Goal: Information Seeking & Learning: Learn about a topic

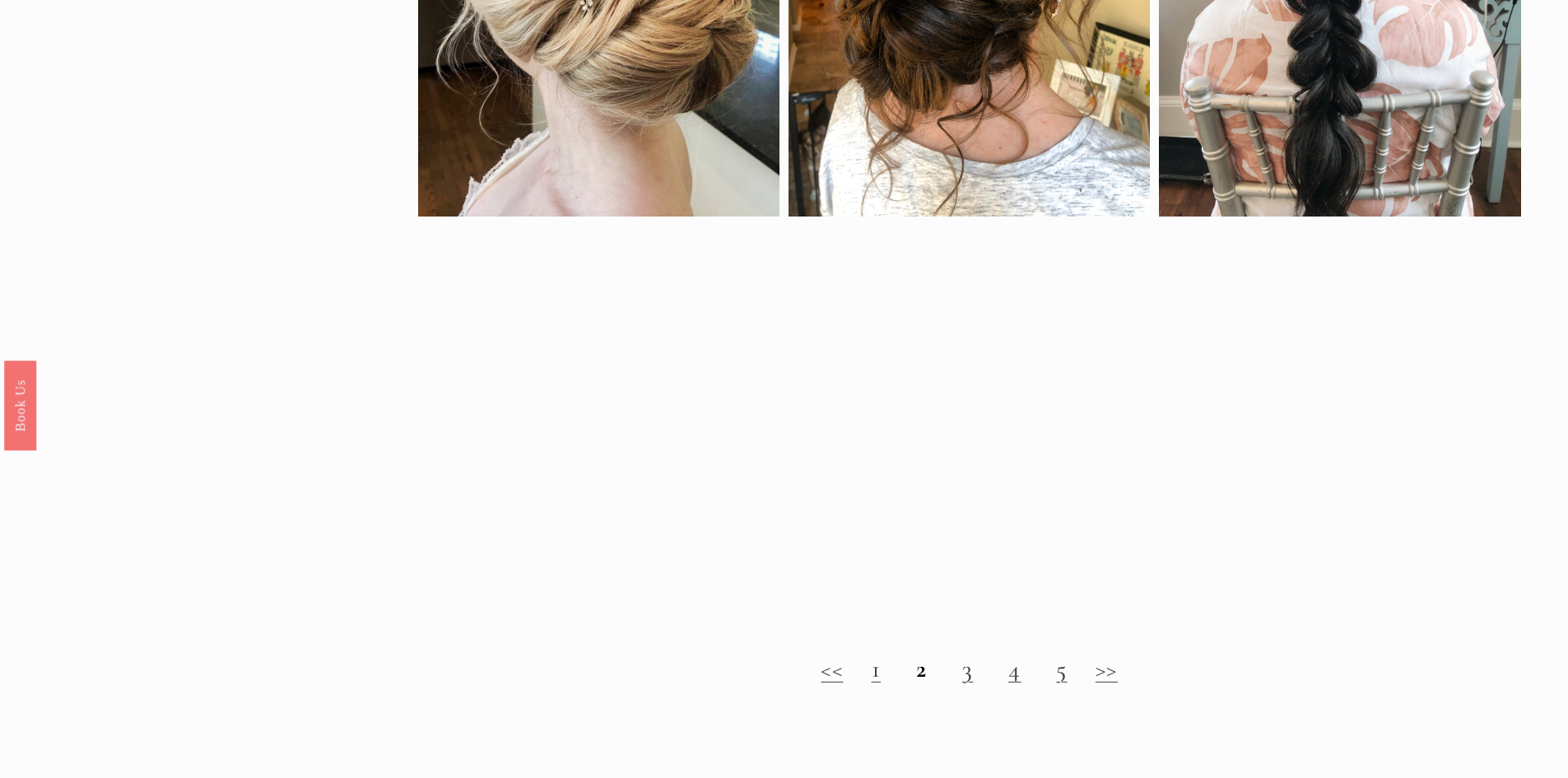
scroll to position [1893, 0]
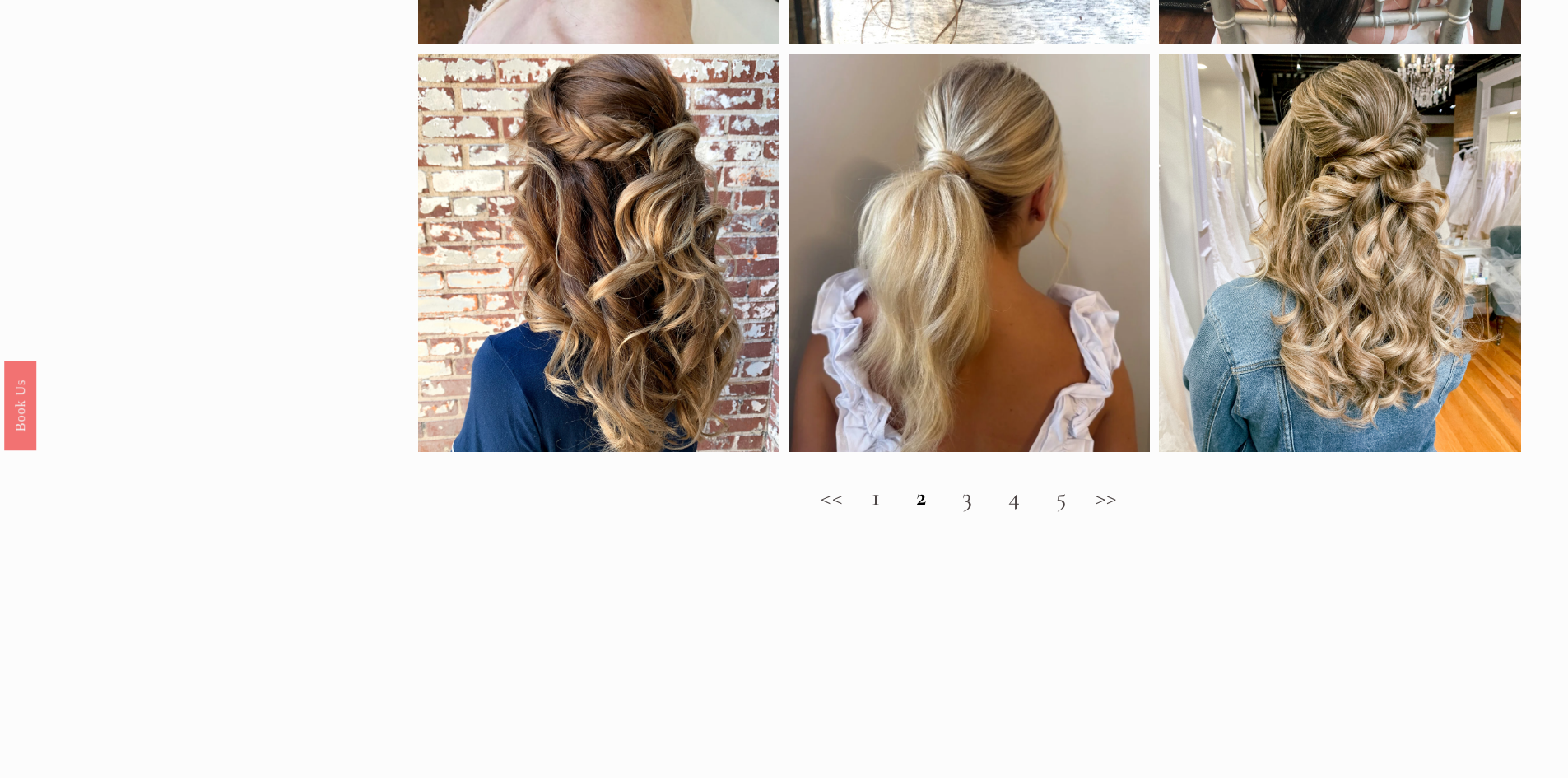
click at [966, 512] on link "3" at bounding box center [967, 496] width 11 height 31
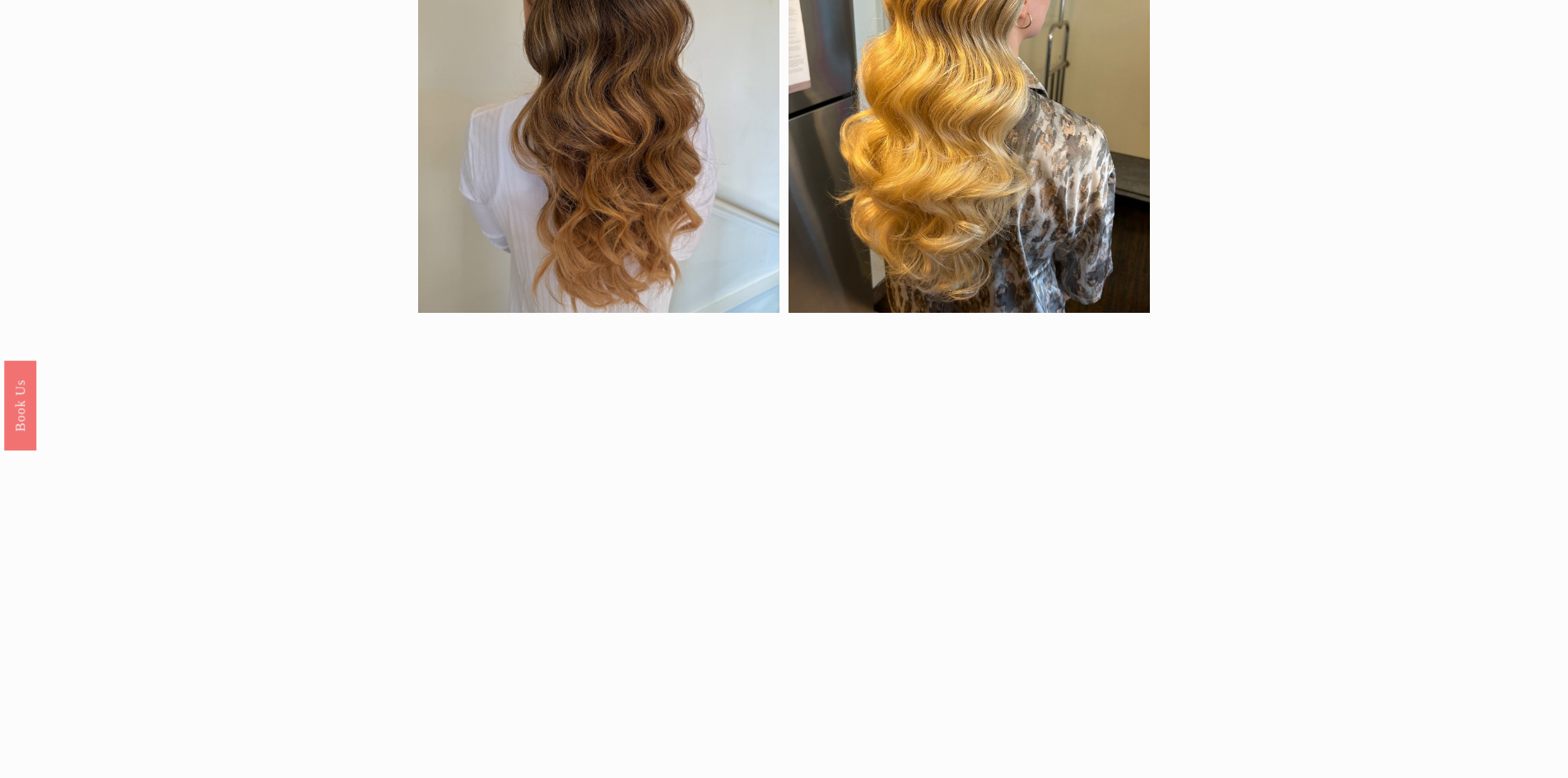
scroll to position [1893, 0]
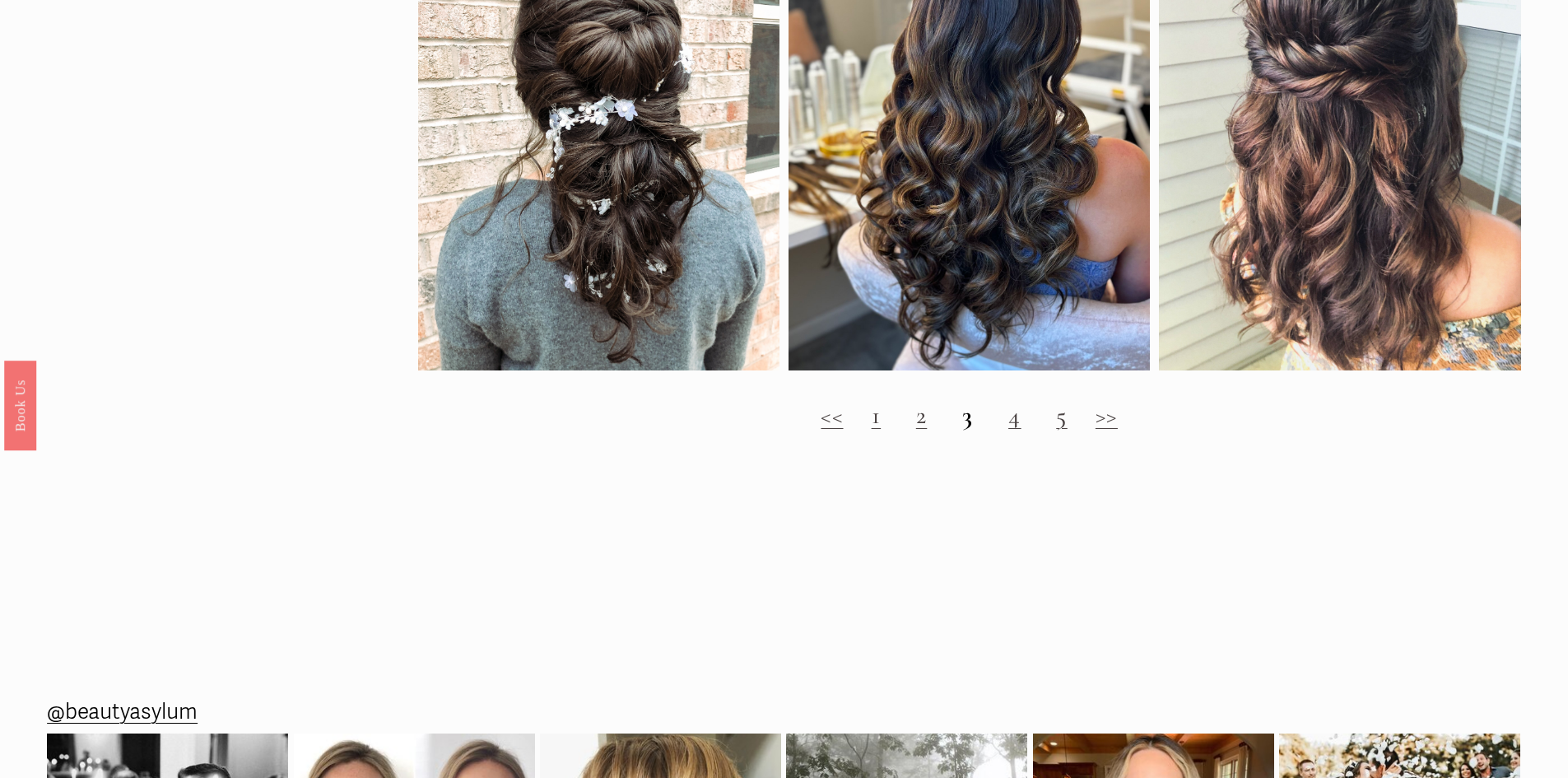
click at [1022, 424] on h2 "<< 1 2 3 4 5 >>" at bounding box center [969, 416] width 1103 height 30
click at [1018, 430] on link "4" at bounding box center [1015, 415] width 13 height 31
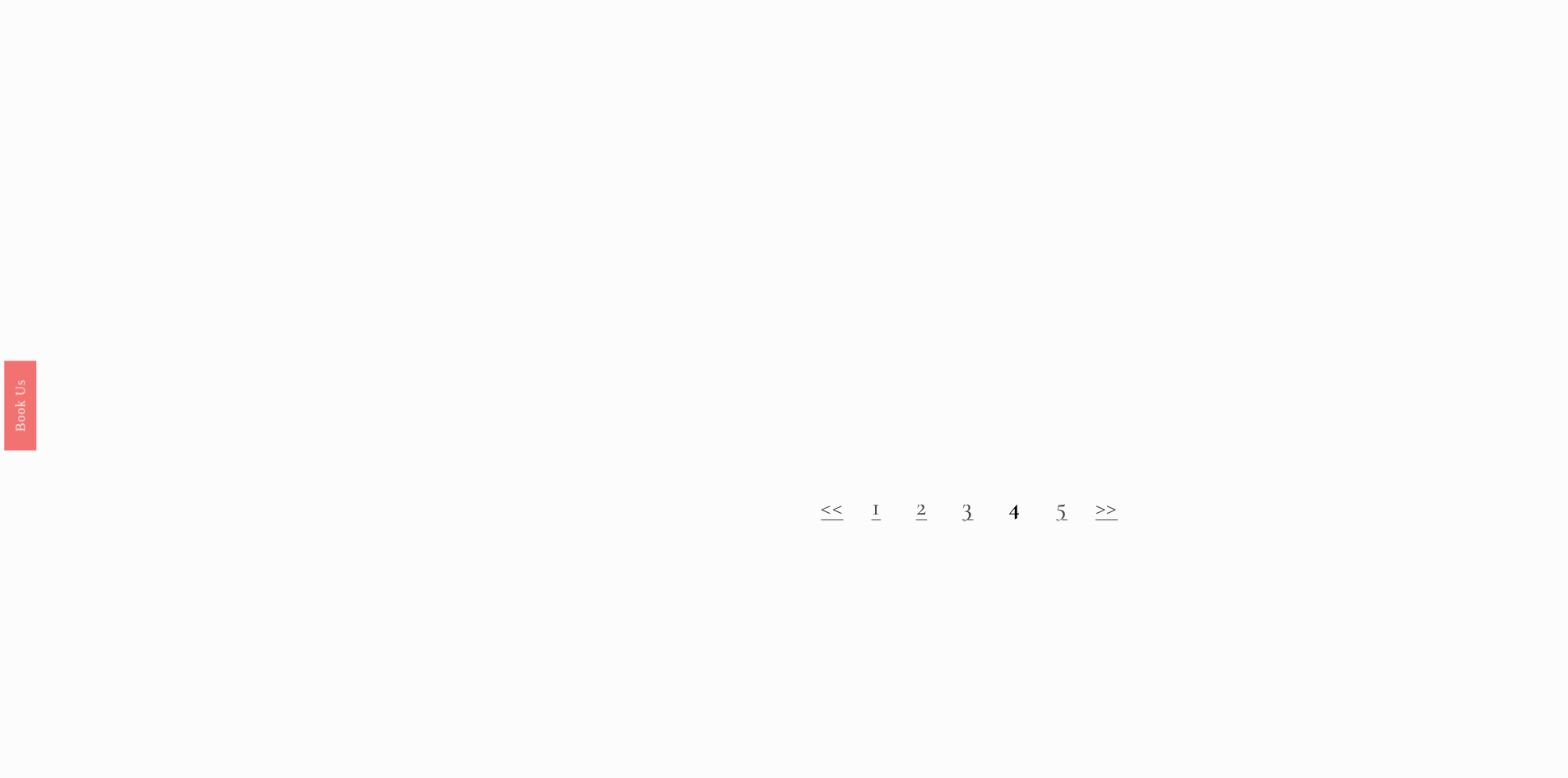
scroll to position [2140, 0]
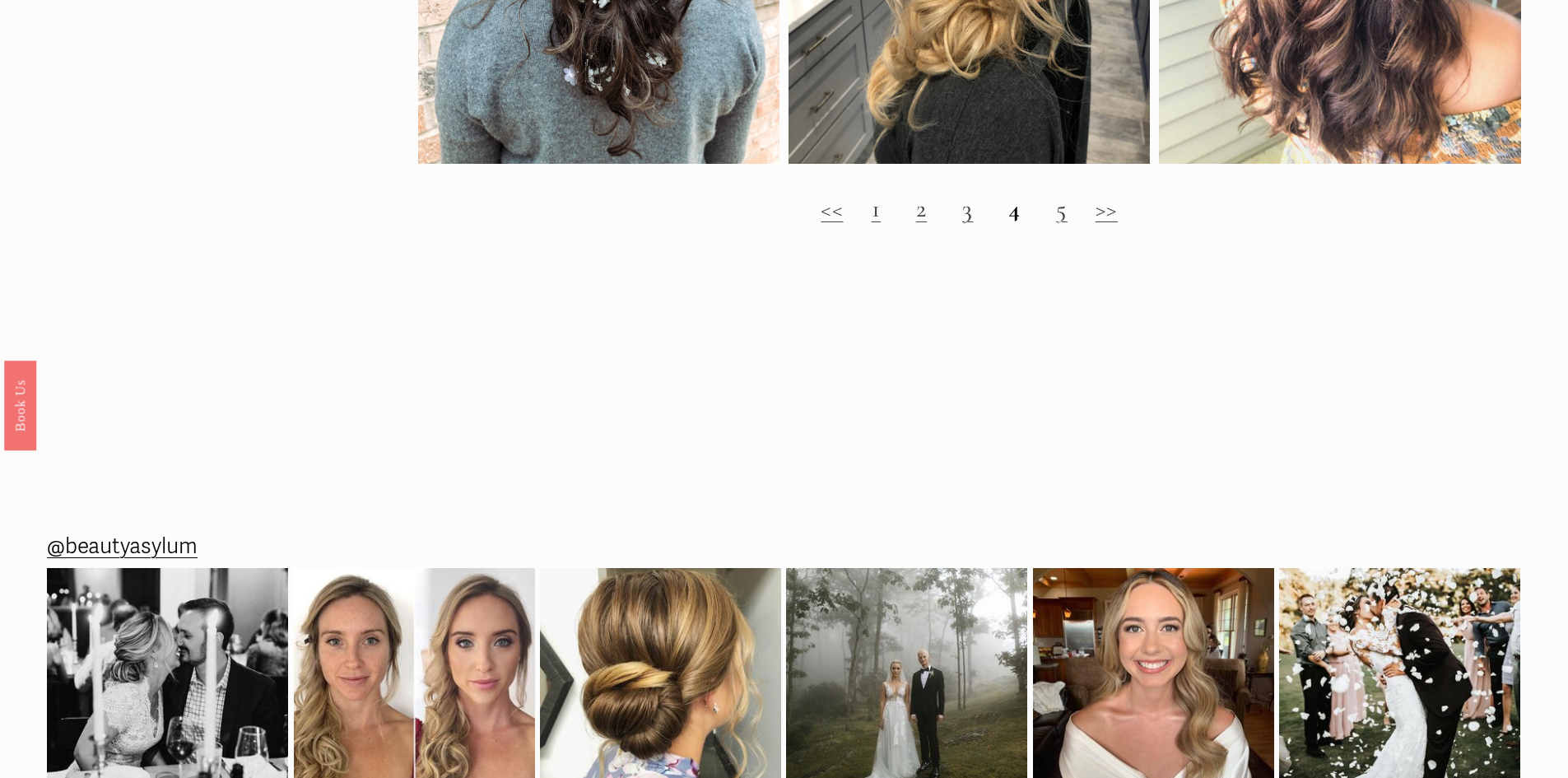
click at [1112, 224] on link ">>" at bounding box center [1106, 209] width 22 height 31
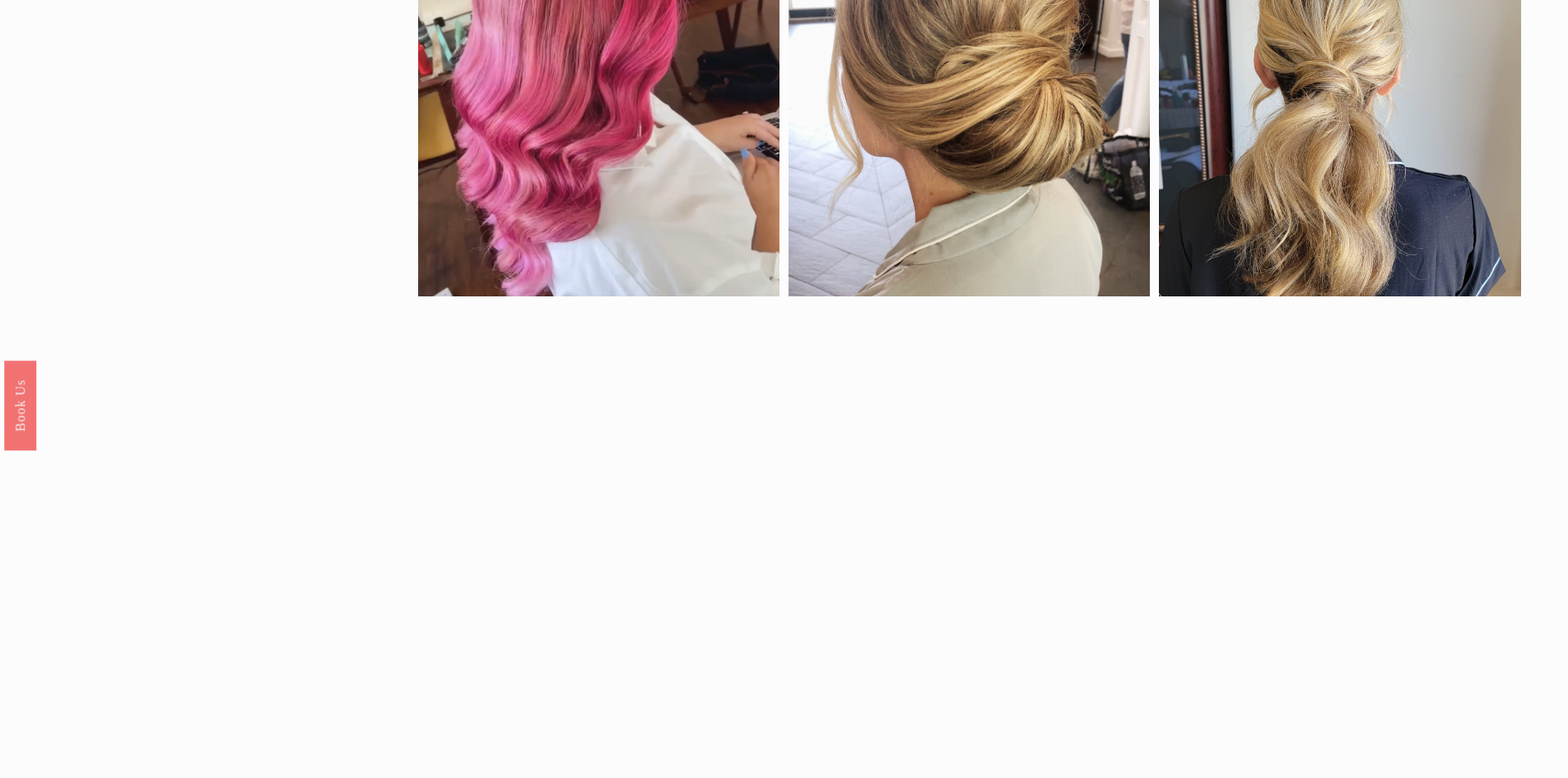
scroll to position [1811, 0]
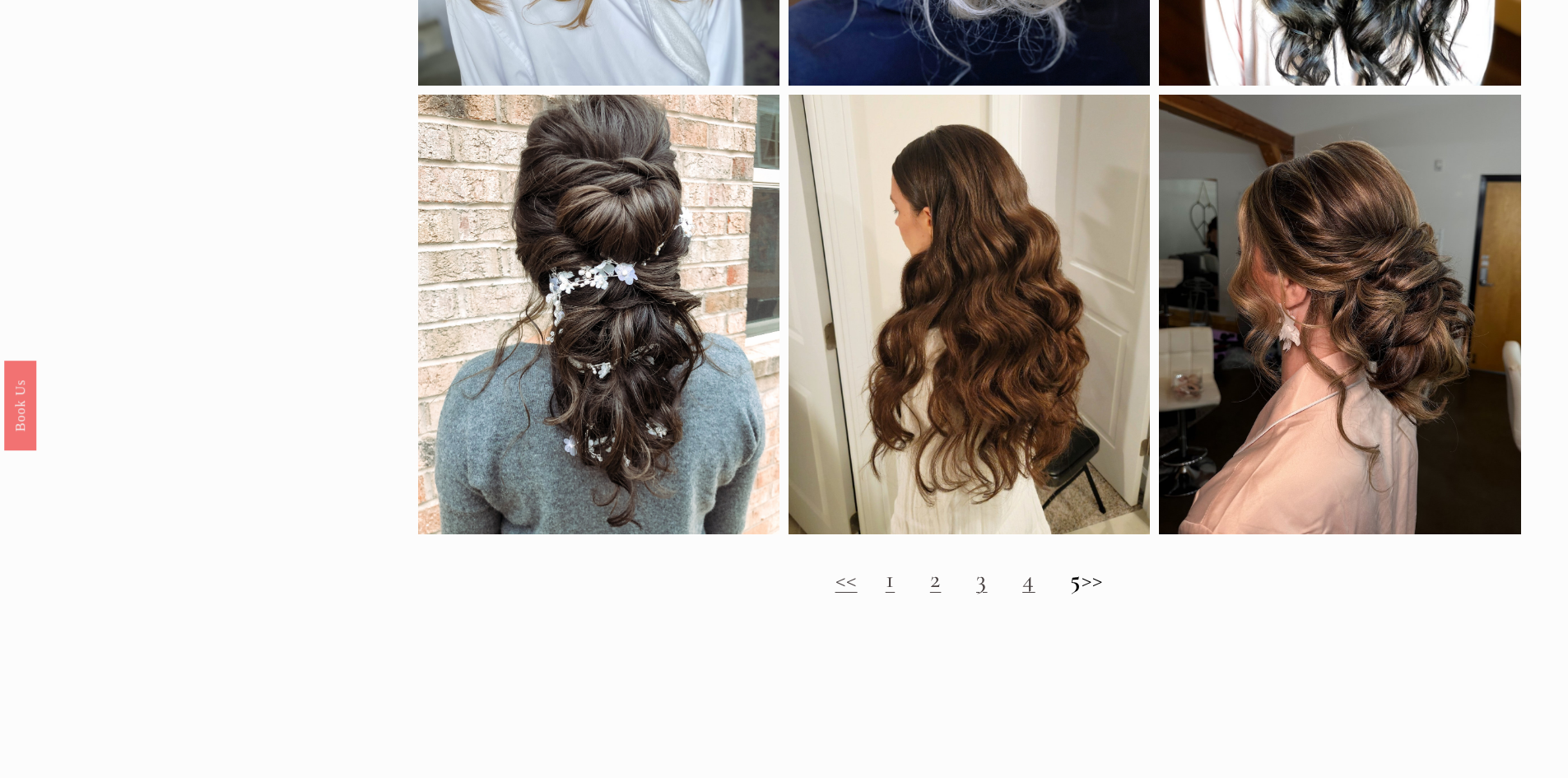
click at [879, 594] on h2 "<< 1 2 3 4 5 >>" at bounding box center [969, 580] width 1103 height 30
click at [885, 594] on link "1" at bounding box center [890, 579] width 10 height 31
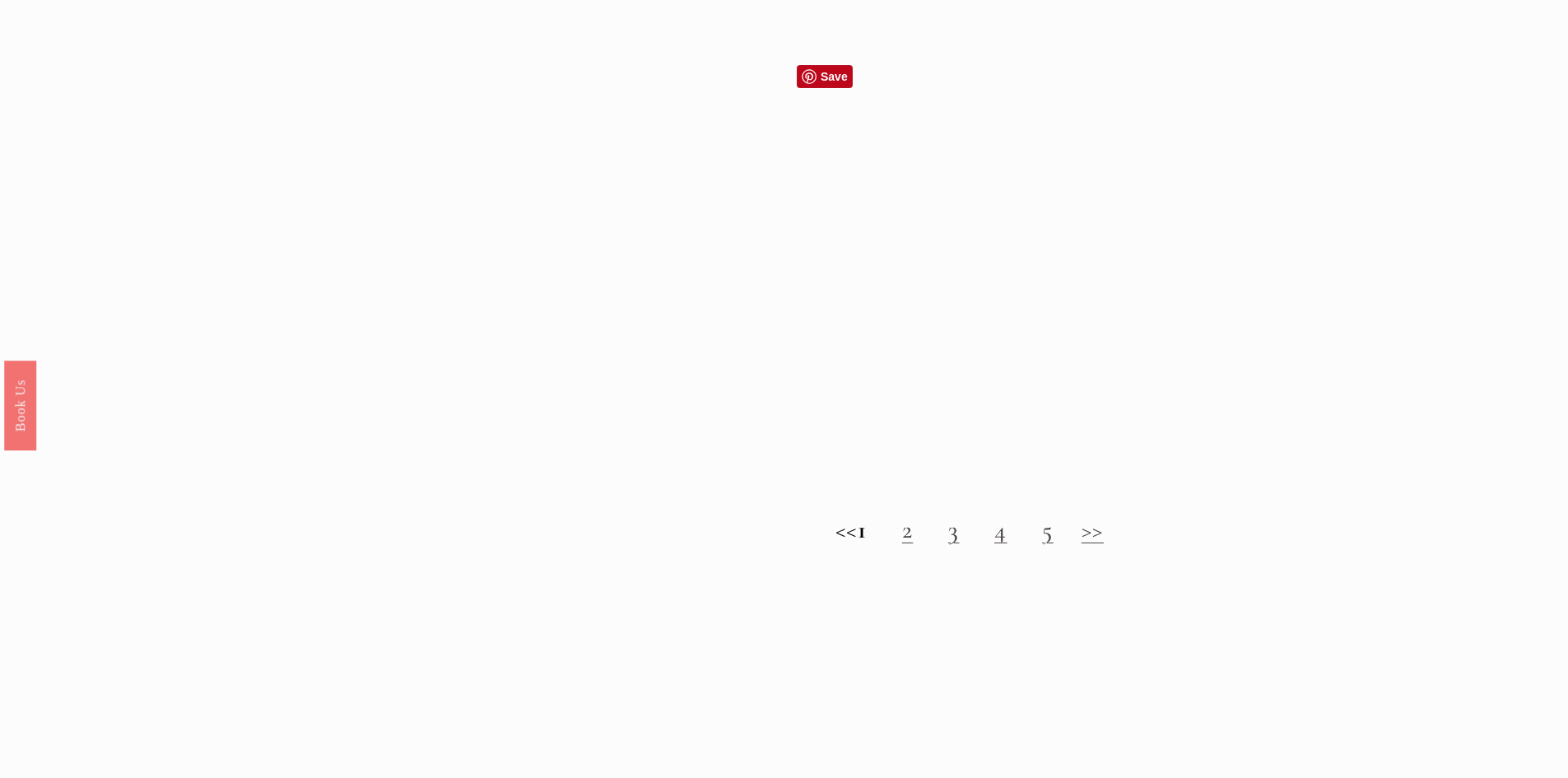
scroll to position [1893, 0]
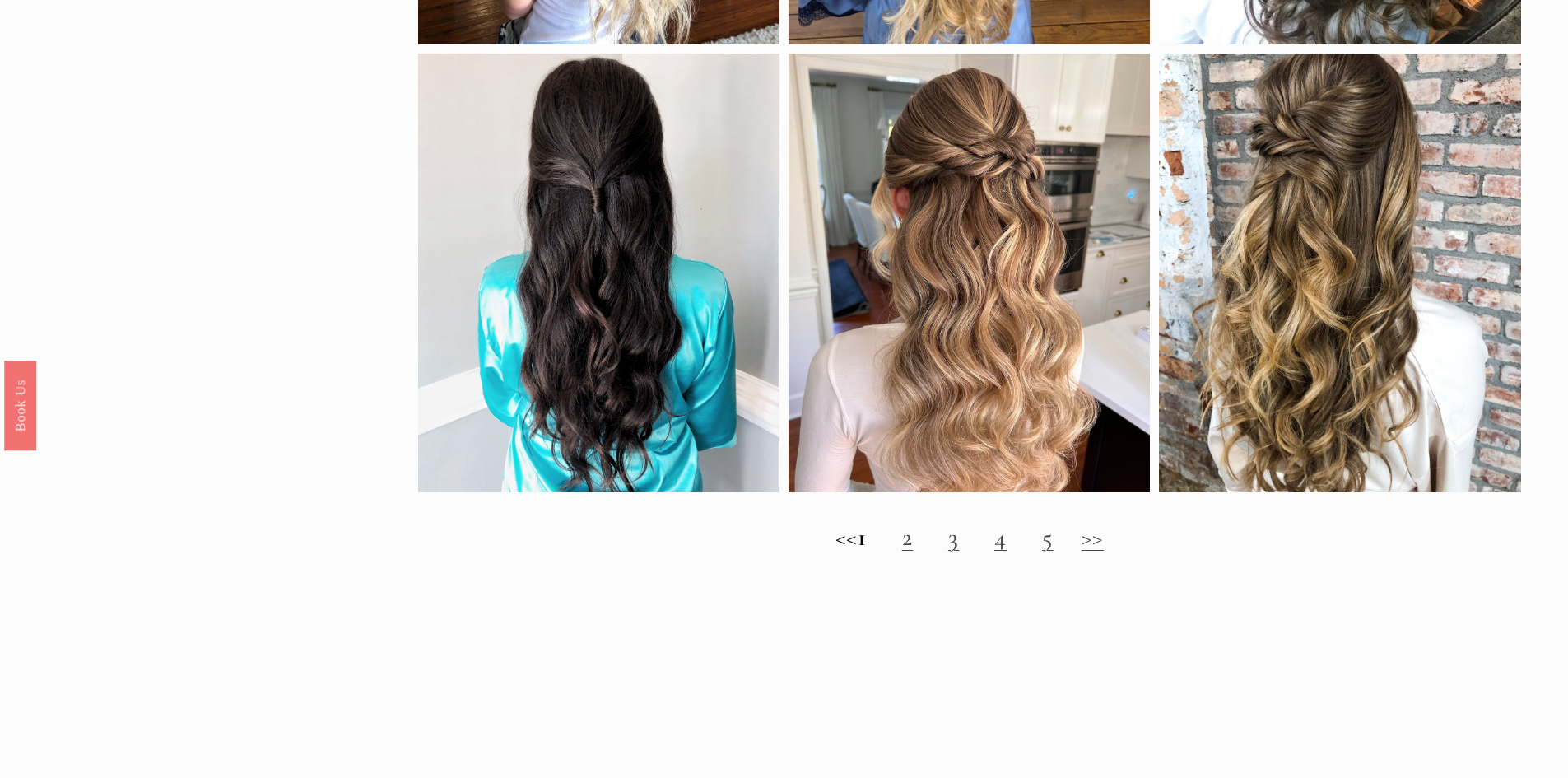
click at [913, 553] on link "2" at bounding box center [907, 537] width 11 height 31
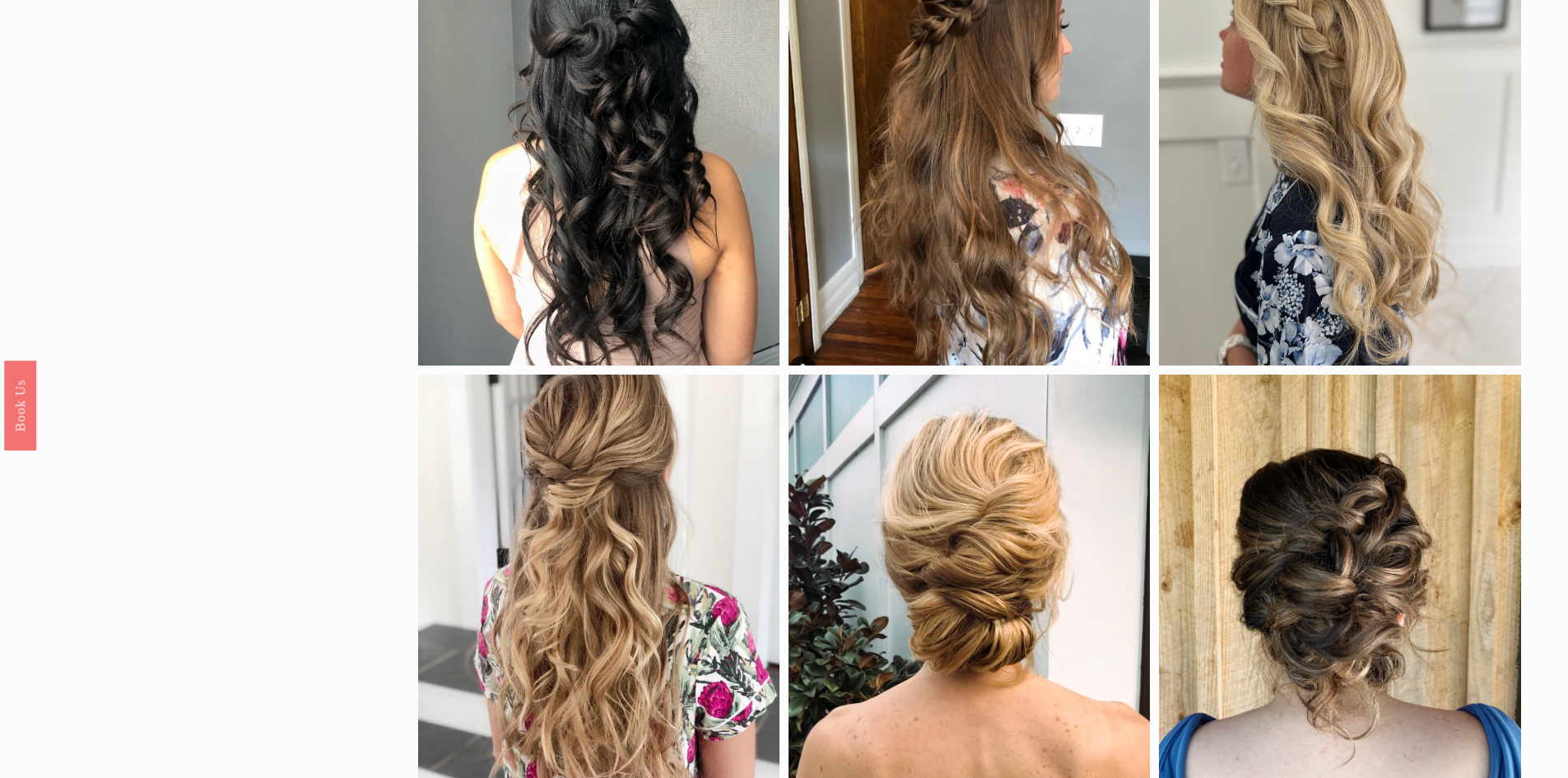
scroll to position [823, 0]
